Goal: Transaction & Acquisition: Purchase product/service

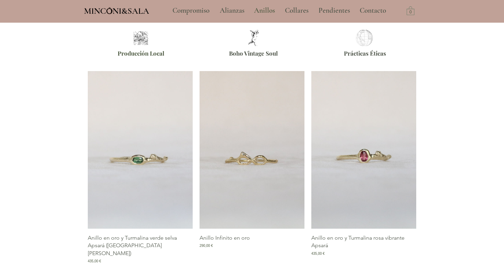
scroll to position [220, 0]
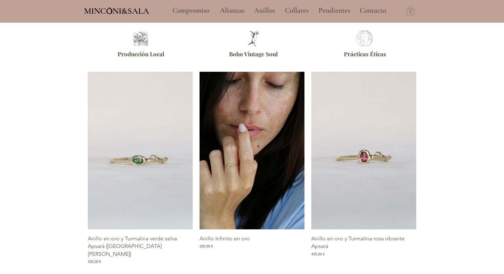
click at [232, 109] on img "Galería de Anillo Infinito en oro" at bounding box center [252, 150] width 105 height 157
